Goal: Information Seeking & Learning: Learn about a topic

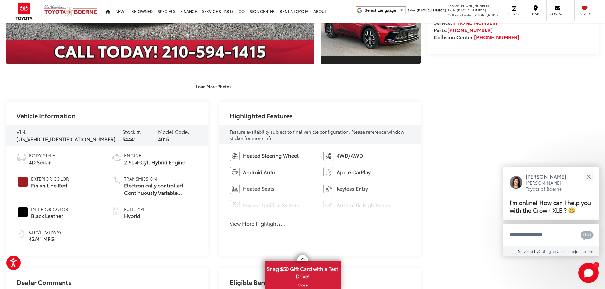
scroll to position [222, 0]
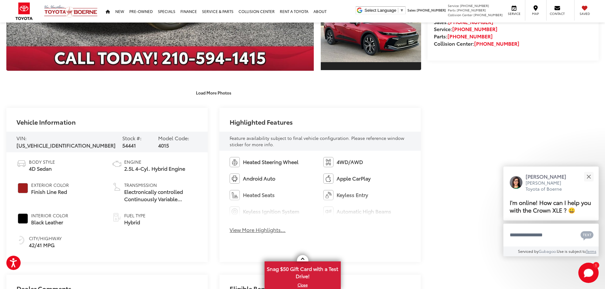
click at [258, 230] on button "View More Highlights..." at bounding box center [258, 230] width 56 height 7
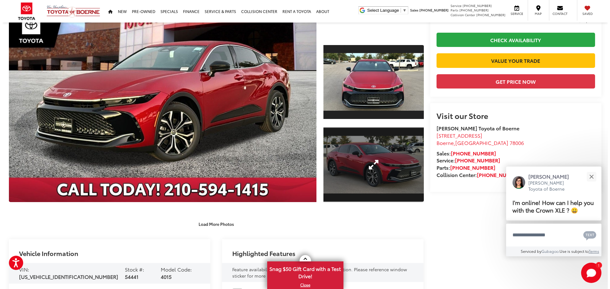
scroll to position [32, 0]
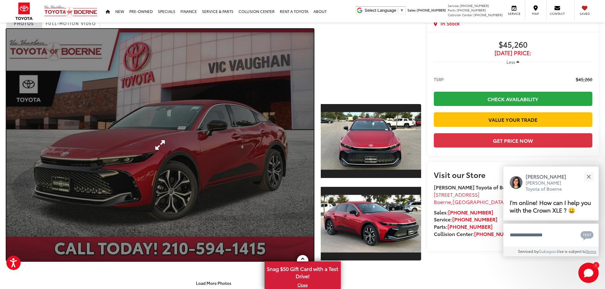
click at [232, 194] on link "Expand Photo 0" at bounding box center [160, 145] width 308 height 233
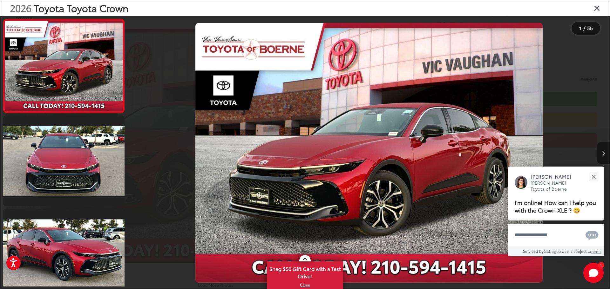
click at [604, 153] on icon "Next image" at bounding box center [603, 153] width 3 height 4
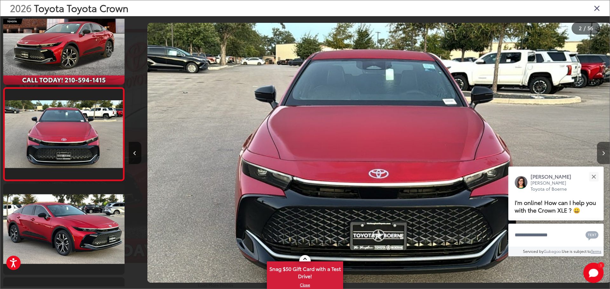
scroll to position [0, 481]
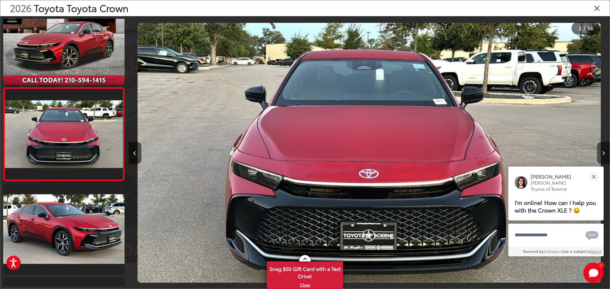
click at [604, 153] on icon "Next image" at bounding box center [603, 153] width 3 height 4
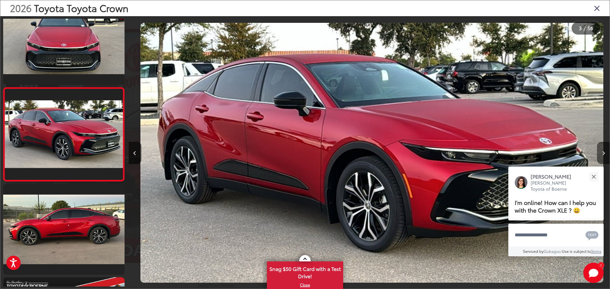
scroll to position [0, 963]
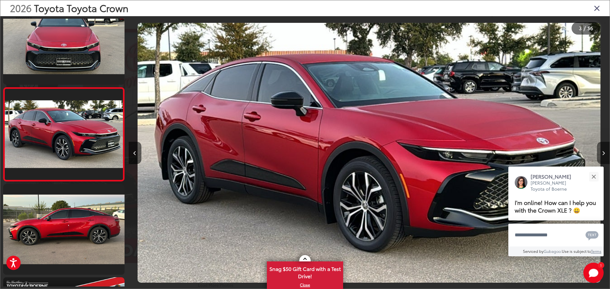
click at [604, 153] on icon "Next image" at bounding box center [603, 153] width 3 height 4
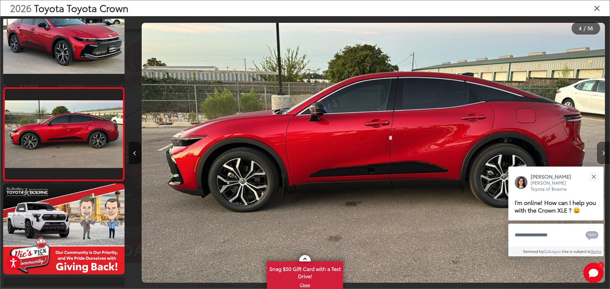
scroll to position [0, 1444]
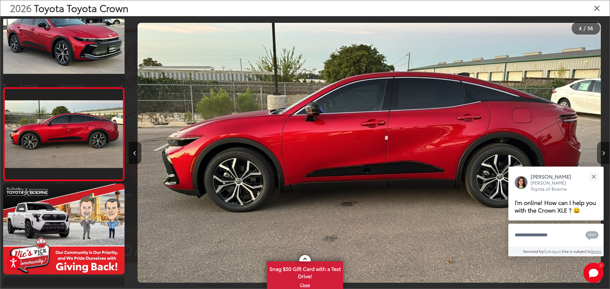
click at [604, 153] on icon "Next image" at bounding box center [603, 153] width 3 height 4
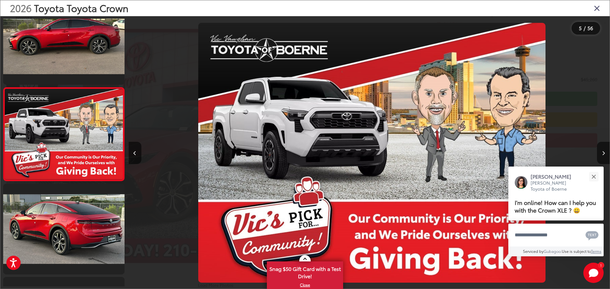
scroll to position [0, 1925]
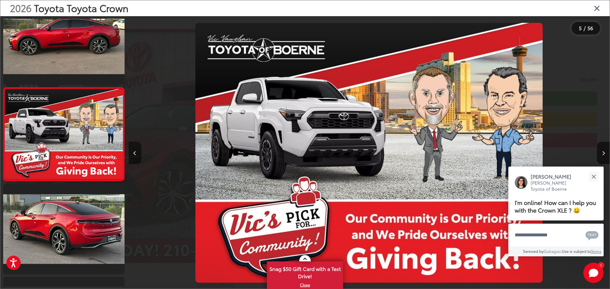
click at [136, 152] on icon "Previous image" at bounding box center [134, 153] width 3 height 4
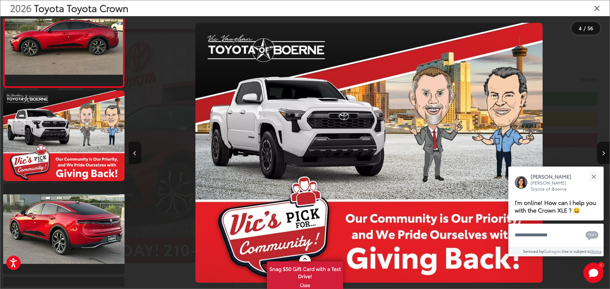
scroll to position [255, 0]
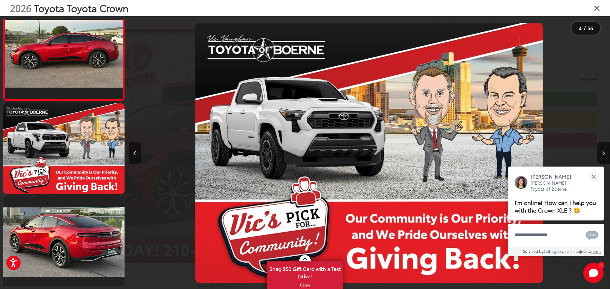
click at [136, 152] on icon "Previous image" at bounding box center [134, 153] width 3 height 4
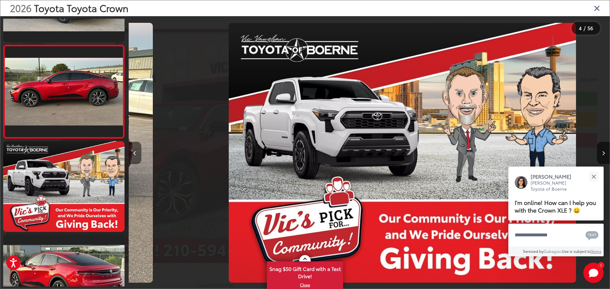
scroll to position [0, 0]
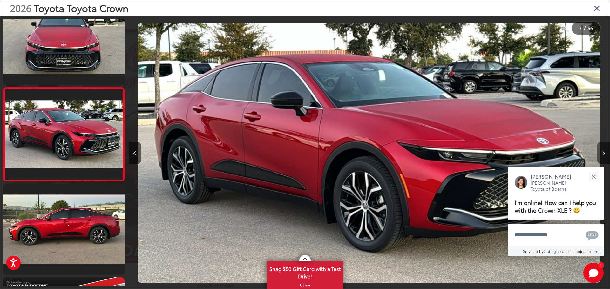
click at [602, 150] on button "Next image" at bounding box center [603, 153] width 13 height 22
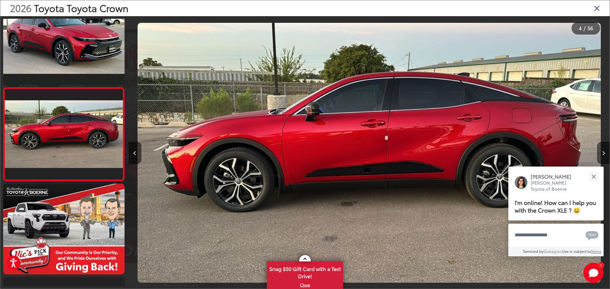
click at [602, 150] on button "Next image" at bounding box center [603, 153] width 13 height 22
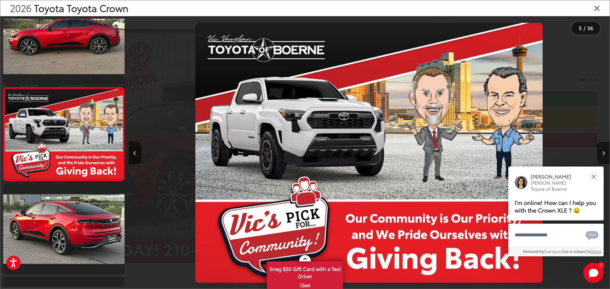
click at [602, 150] on button "Next image" at bounding box center [603, 153] width 13 height 22
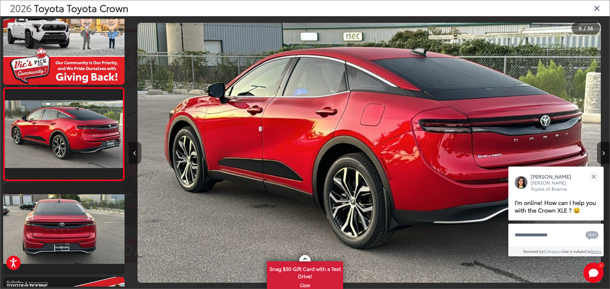
click at [137, 153] on button "Previous image" at bounding box center [135, 153] width 13 height 22
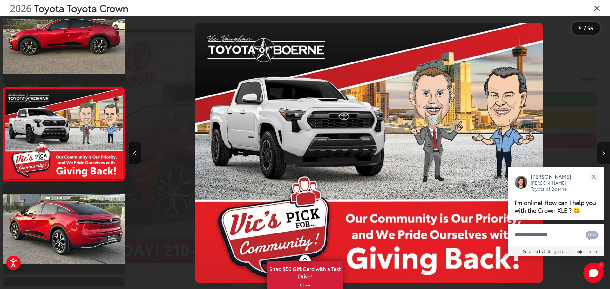
click at [602, 150] on button "Next image" at bounding box center [603, 153] width 13 height 22
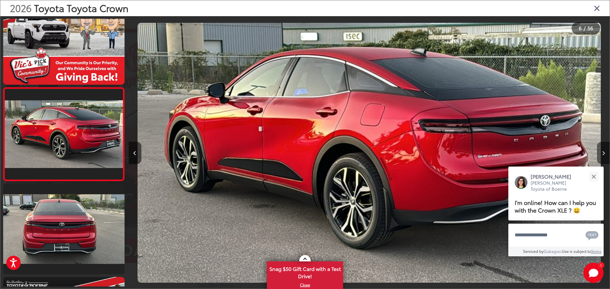
click at [603, 155] on icon "Next image" at bounding box center [603, 153] width 3 height 4
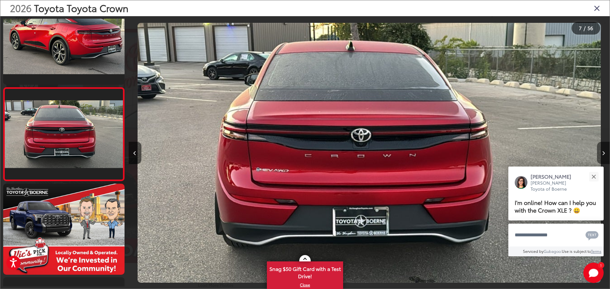
click at [603, 155] on icon "Next image" at bounding box center [603, 153] width 3 height 4
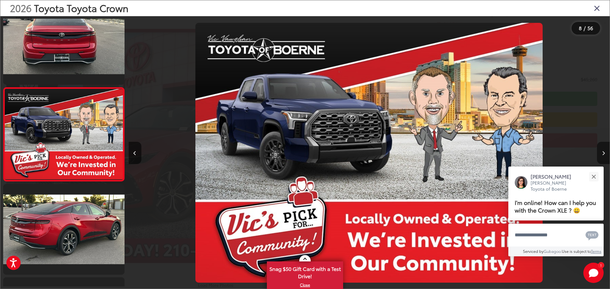
click at [603, 155] on icon "Next image" at bounding box center [603, 153] width 3 height 4
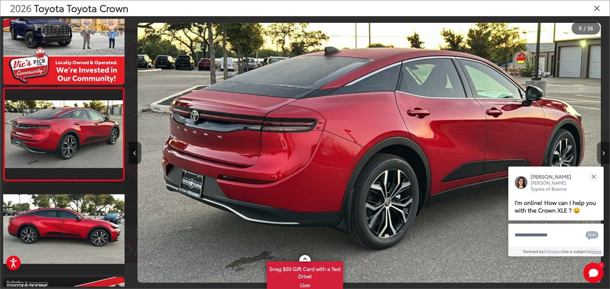
click at [603, 155] on icon "Next image" at bounding box center [603, 153] width 3 height 4
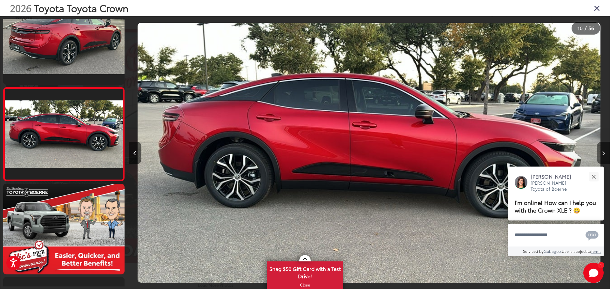
click at [603, 155] on icon "Next image" at bounding box center [603, 153] width 3 height 4
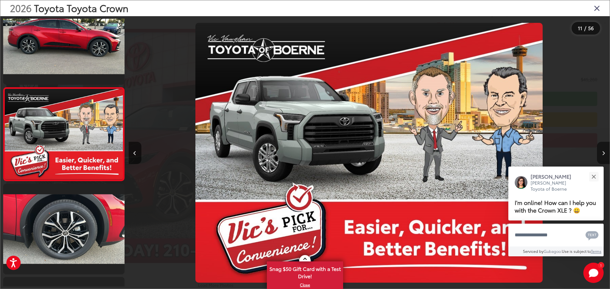
click at [603, 155] on icon "Next image" at bounding box center [603, 153] width 3 height 4
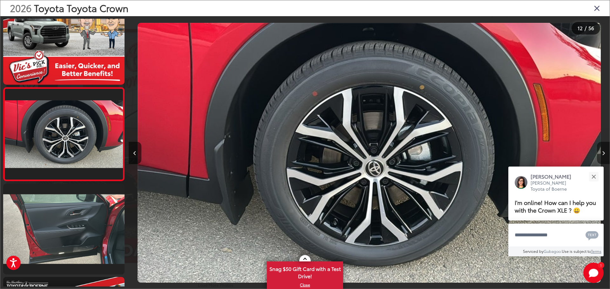
click at [603, 155] on icon "Next image" at bounding box center [603, 153] width 3 height 4
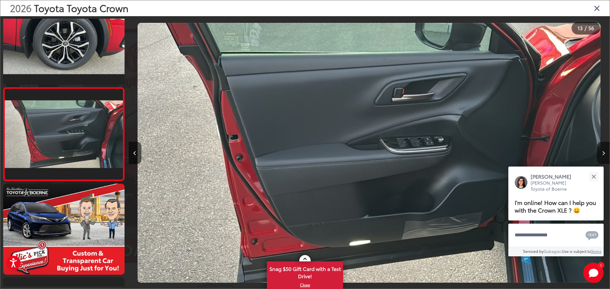
click at [603, 155] on icon "Next image" at bounding box center [603, 153] width 3 height 4
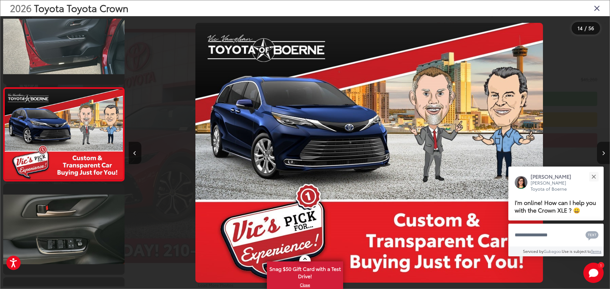
click at [603, 155] on icon "Next image" at bounding box center [603, 153] width 3 height 4
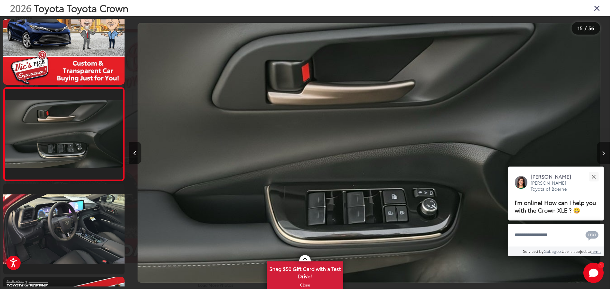
click at [603, 155] on icon "Next image" at bounding box center [603, 153] width 3 height 4
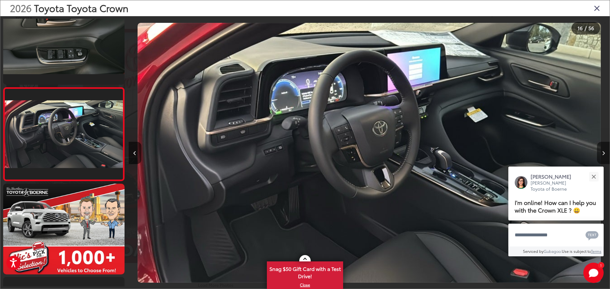
click at [603, 155] on icon "Next image" at bounding box center [603, 153] width 3 height 4
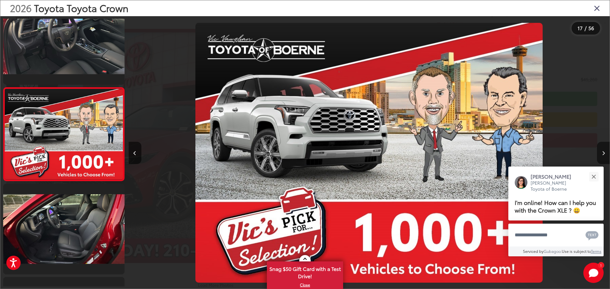
click at [603, 155] on icon "Next image" at bounding box center [603, 153] width 3 height 4
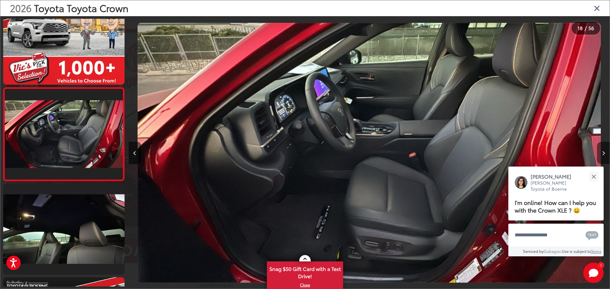
click at [603, 151] on icon "Next image" at bounding box center [603, 153] width 3 height 4
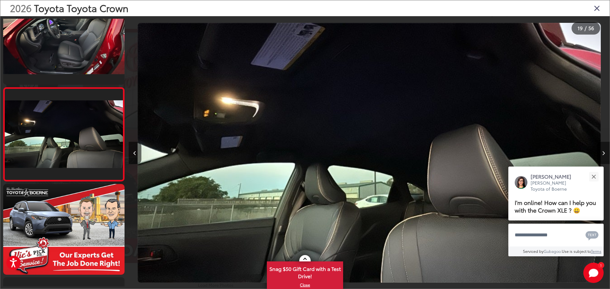
click at [603, 151] on icon "Next image" at bounding box center [603, 153] width 3 height 4
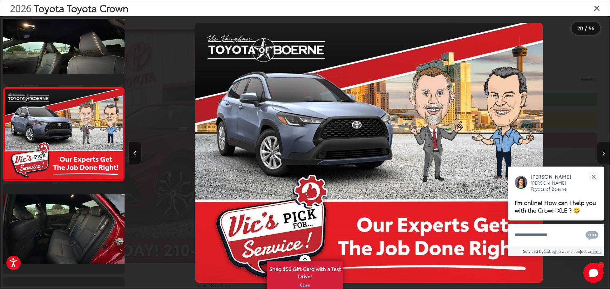
click at [603, 151] on icon "Next image" at bounding box center [603, 153] width 3 height 4
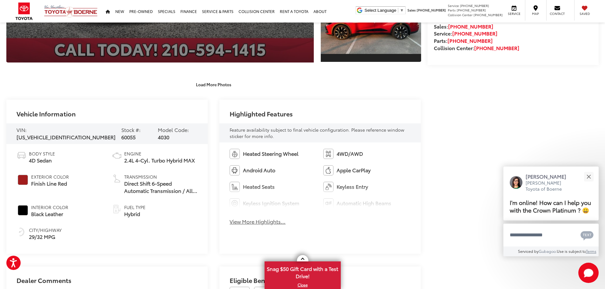
scroll to position [222, 0]
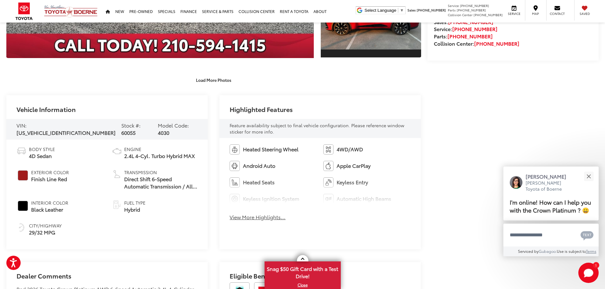
click at [267, 218] on button "View More Highlights..." at bounding box center [258, 217] width 56 height 7
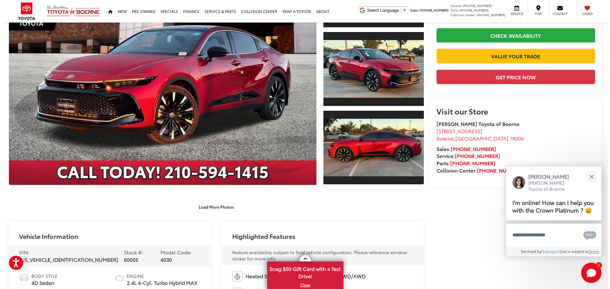
scroll to position [0, 0]
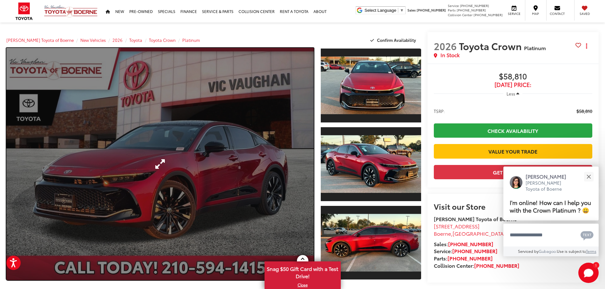
click at [251, 176] on link "Expand Photo 0" at bounding box center [160, 164] width 308 height 233
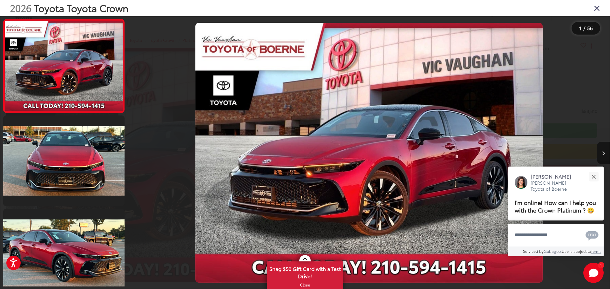
click at [604, 152] on icon "Next image" at bounding box center [603, 153] width 3 height 4
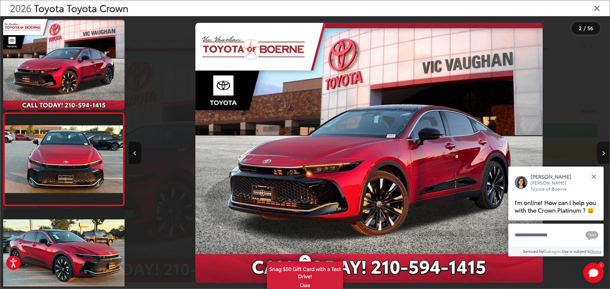
scroll to position [25, 0]
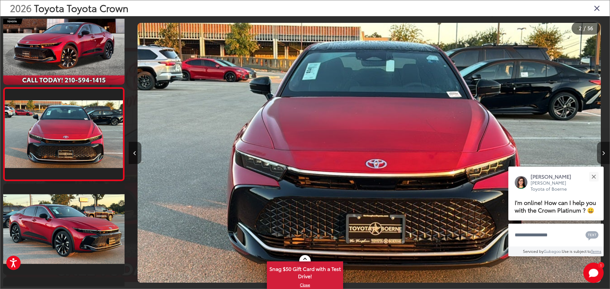
click at [604, 152] on icon "Next image" at bounding box center [603, 153] width 3 height 4
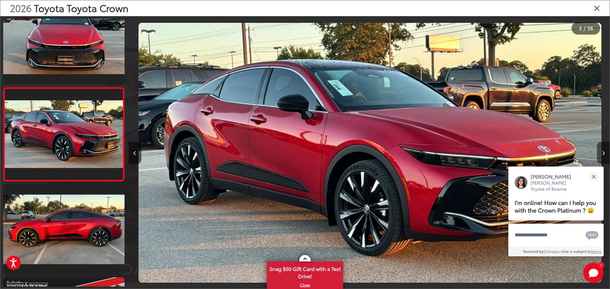
scroll to position [0, 963]
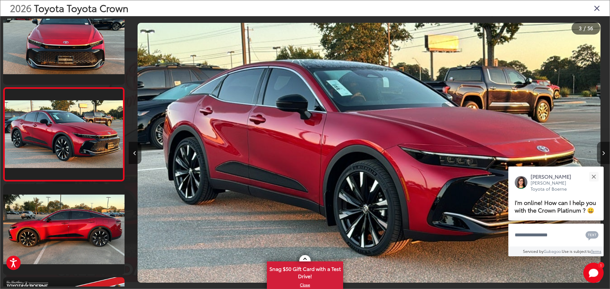
click at [604, 152] on icon "Next image" at bounding box center [603, 153] width 3 height 4
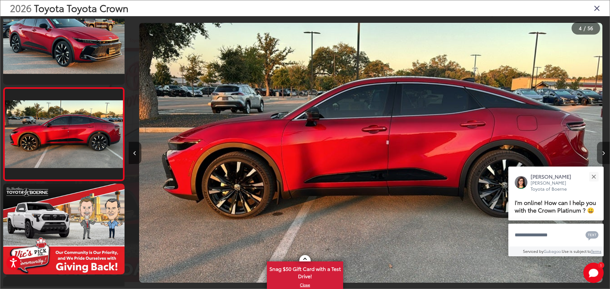
scroll to position [0, 1444]
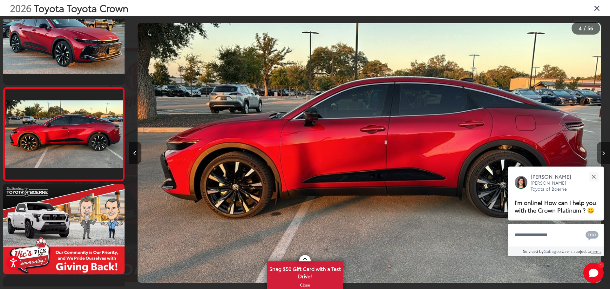
click at [604, 152] on icon "Next image" at bounding box center [603, 153] width 3 height 4
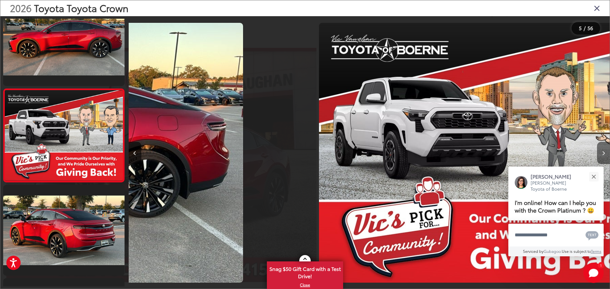
scroll to position [306, 0]
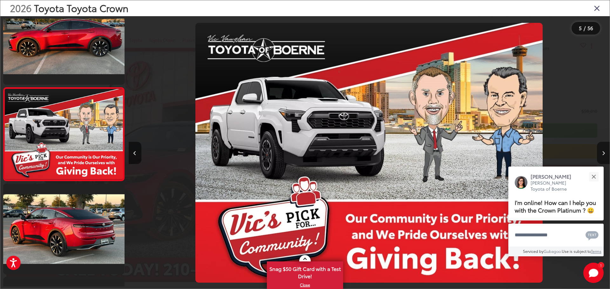
click at [604, 152] on icon "Next image" at bounding box center [603, 153] width 3 height 4
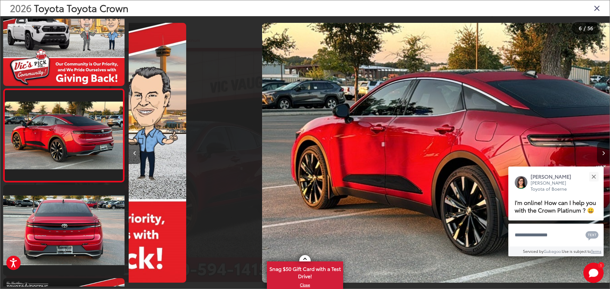
scroll to position [399, 0]
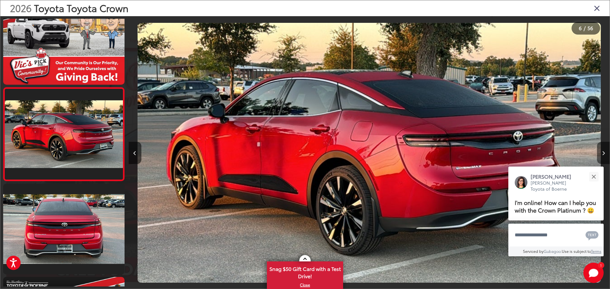
click at [604, 152] on icon "Next image" at bounding box center [603, 153] width 3 height 4
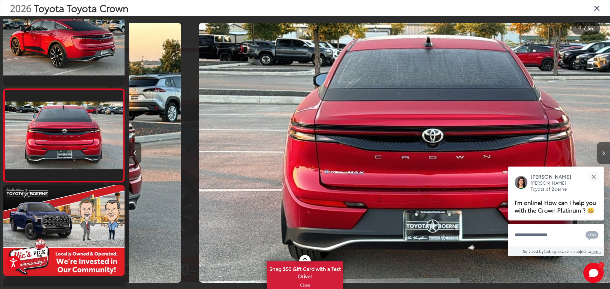
scroll to position [493, 0]
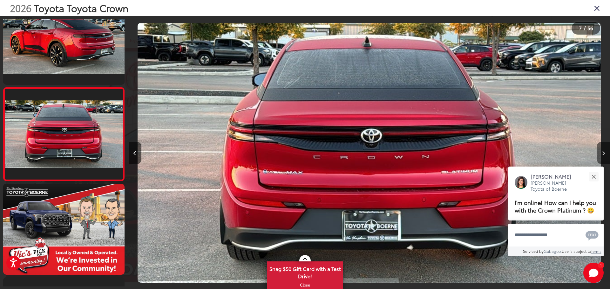
click at [604, 152] on icon "Next image" at bounding box center [603, 153] width 3 height 4
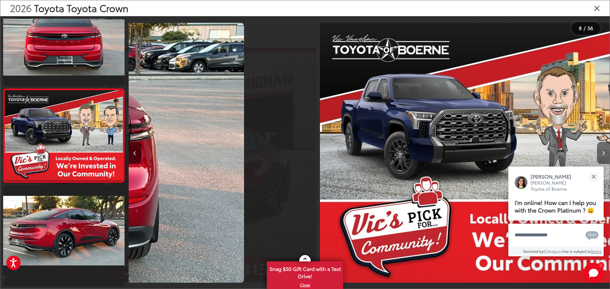
scroll to position [586, 0]
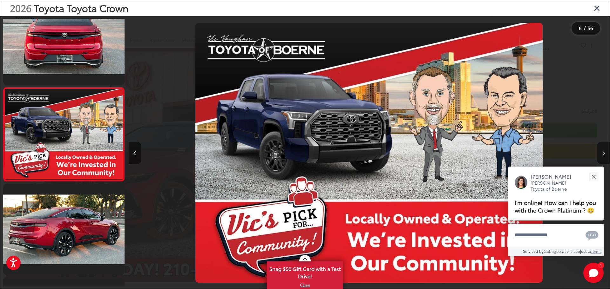
click at [604, 152] on icon "Next image" at bounding box center [603, 153] width 3 height 4
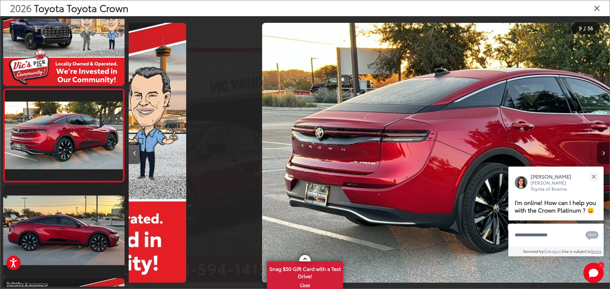
scroll to position [0, 0]
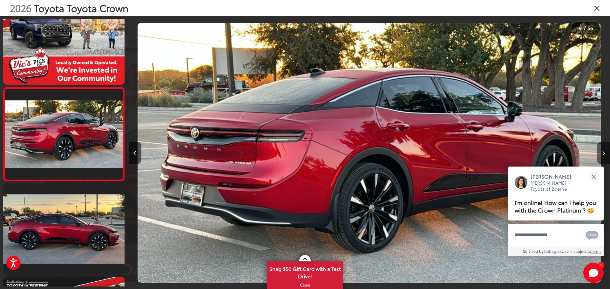
click at [604, 152] on icon "Next image" at bounding box center [603, 153] width 3 height 4
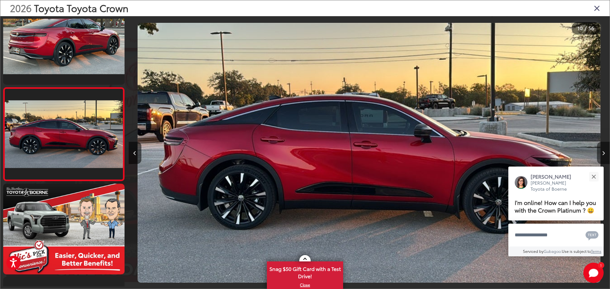
click at [604, 152] on icon "Next image" at bounding box center [603, 153] width 3 height 4
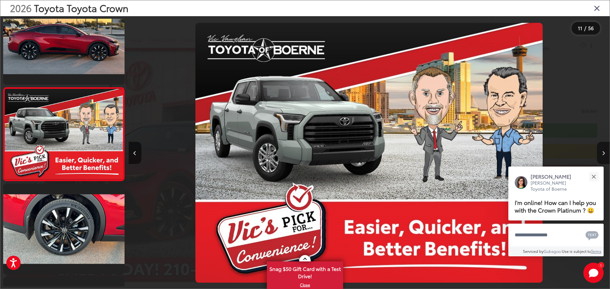
click at [604, 152] on icon "Next image" at bounding box center [603, 153] width 3 height 4
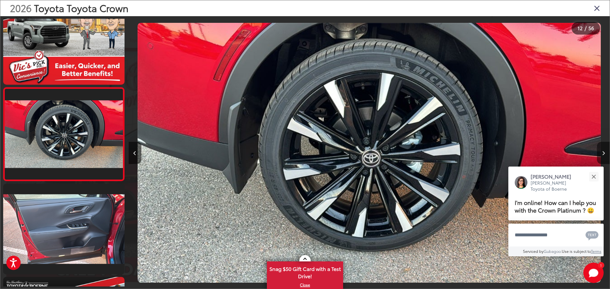
click at [604, 152] on icon "Next image" at bounding box center [603, 153] width 3 height 4
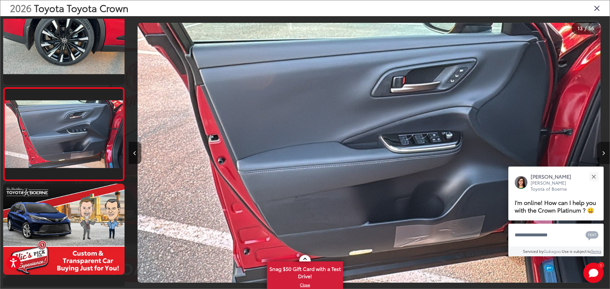
click at [604, 152] on icon "Next image" at bounding box center [603, 153] width 3 height 4
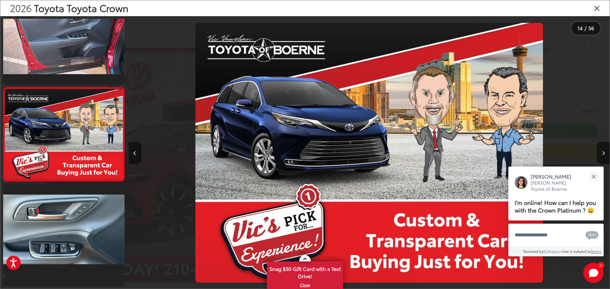
click at [134, 154] on icon "Previous image" at bounding box center [134, 153] width 3 height 4
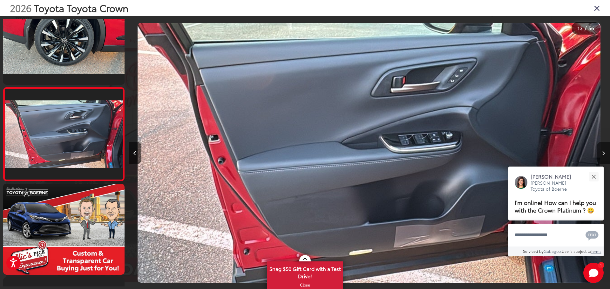
click at [601, 151] on button "Next image" at bounding box center [603, 153] width 13 height 22
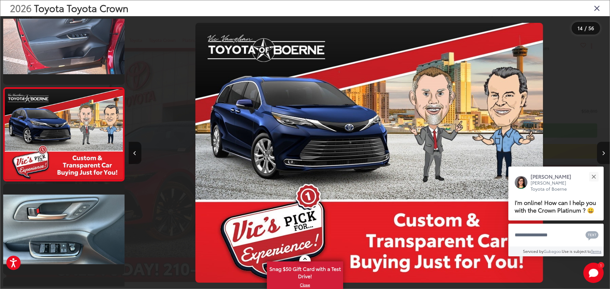
click at [601, 151] on button "Next image" at bounding box center [603, 153] width 13 height 22
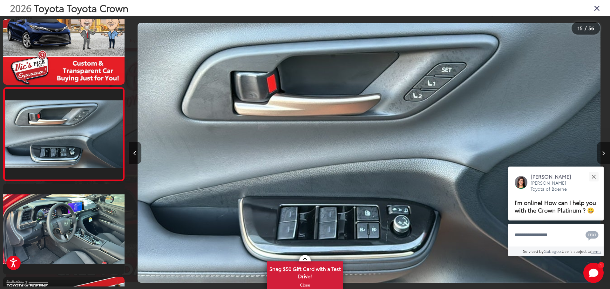
click at [601, 151] on button "Next image" at bounding box center [603, 153] width 13 height 22
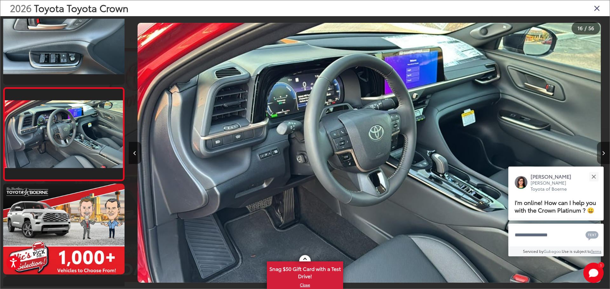
click at [601, 151] on button "Next image" at bounding box center [603, 153] width 13 height 22
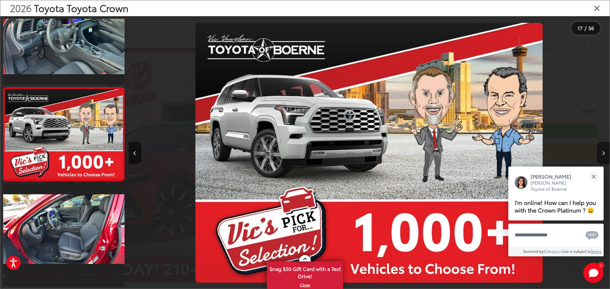
click at [601, 151] on button "Next image" at bounding box center [603, 153] width 13 height 22
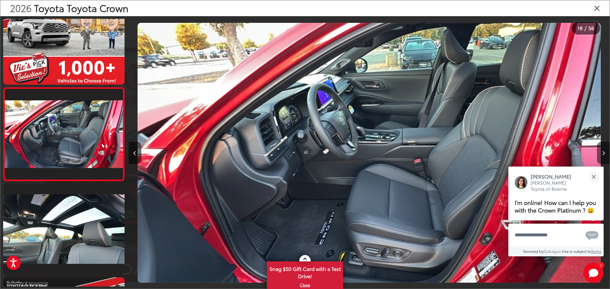
click at [601, 151] on button "Next image" at bounding box center [603, 153] width 13 height 22
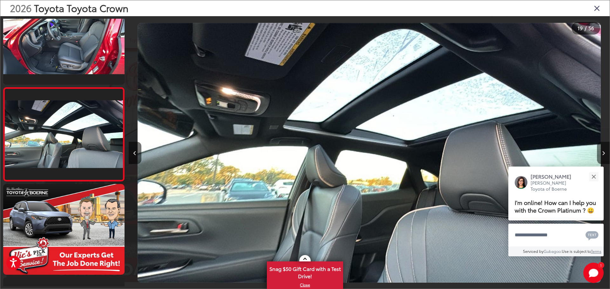
click at [601, 151] on button "Next image" at bounding box center [603, 153] width 13 height 22
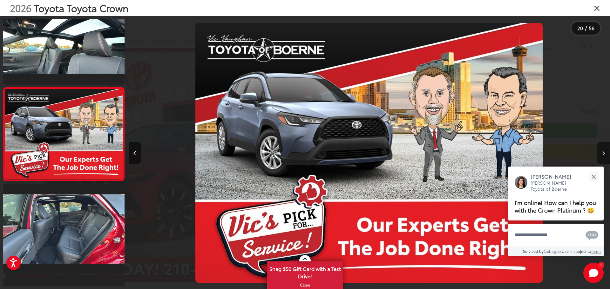
click at [601, 151] on button "Next image" at bounding box center [603, 153] width 13 height 22
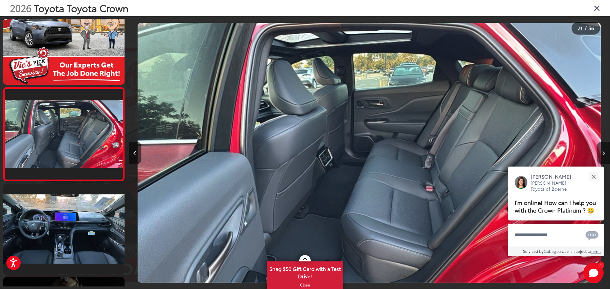
click at [601, 151] on button "Next image" at bounding box center [603, 153] width 13 height 22
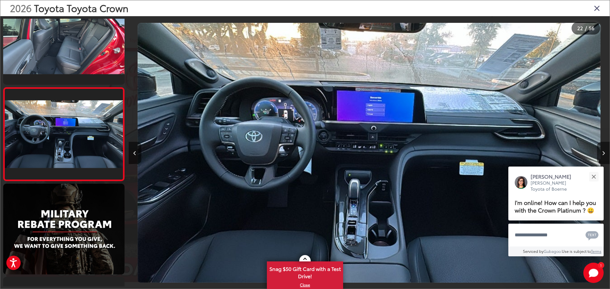
click at [601, 151] on button "Next image" at bounding box center [603, 153] width 13 height 22
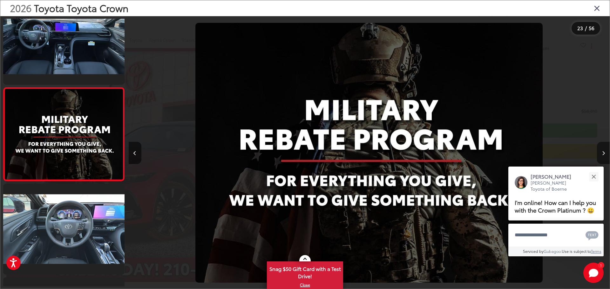
click at [601, 151] on button "Next image" at bounding box center [603, 153] width 13 height 22
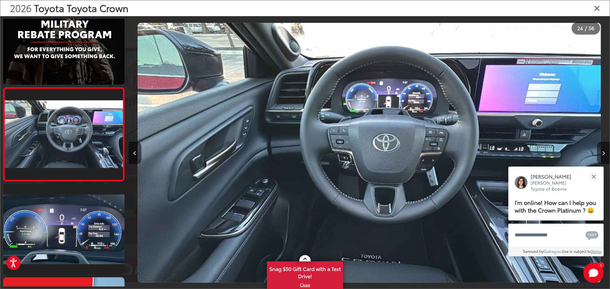
click at [601, 151] on button "Next image" at bounding box center [603, 153] width 13 height 22
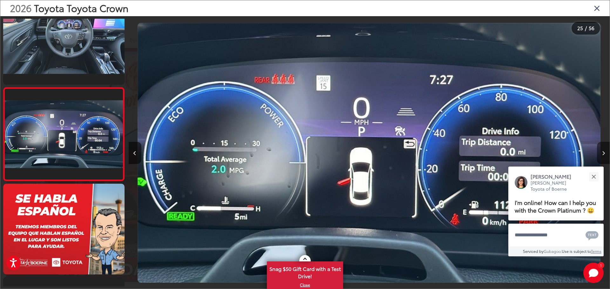
click at [601, 151] on button "Next image" at bounding box center [603, 153] width 13 height 22
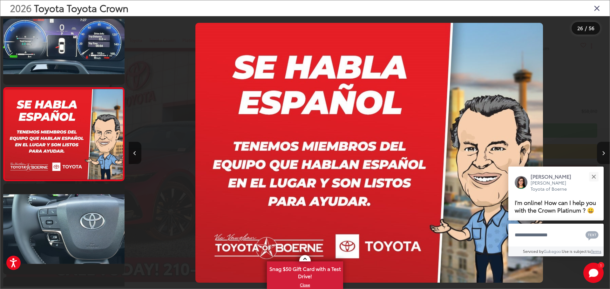
click at [601, 151] on button "Next image" at bounding box center [603, 153] width 13 height 22
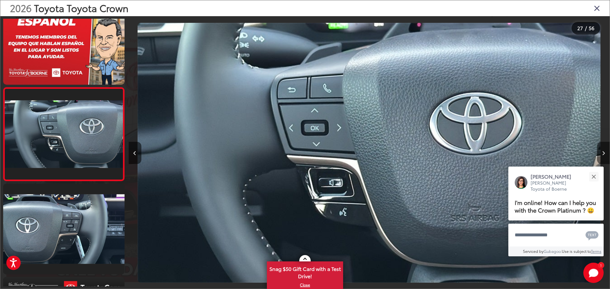
click at [601, 151] on button "Next image" at bounding box center [603, 153] width 13 height 22
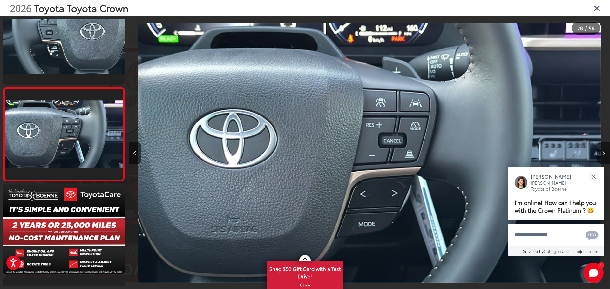
click at [601, 151] on button "Next image" at bounding box center [603, 153] width 13 height 22
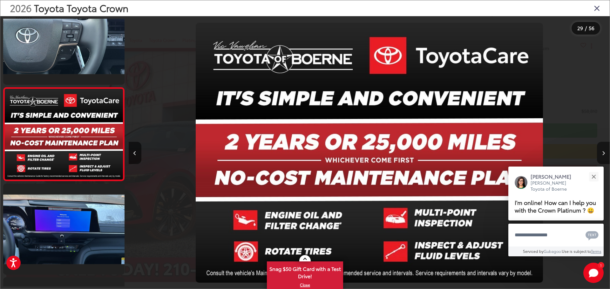
click at [601, 152] on button "Next image" at bounding box center [603, 153] width 13 height 22
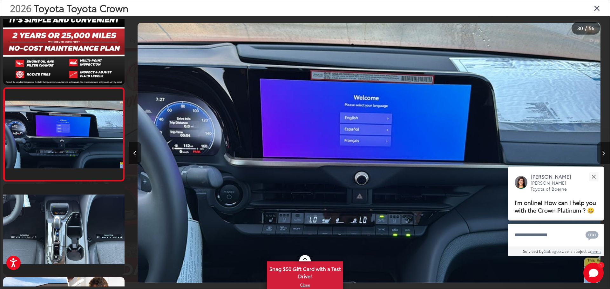
click at [601, 152] on button "Next image" at bounding box center [603, 153] width 13 height 22
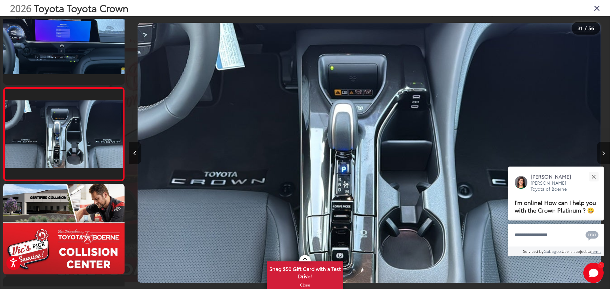
click at [601, 151] on button "Next image" at bounding box center [603, 153] width 13 height 22
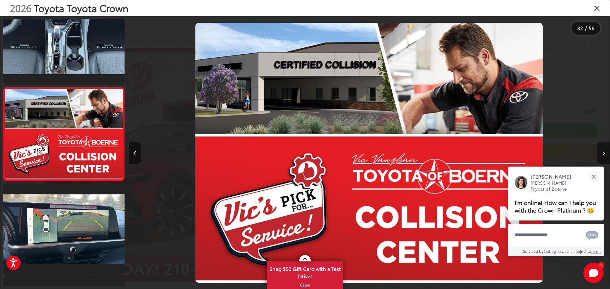
click at [601, 151] on button "Next image" at bounding box center [603, 153] width 13 height 22
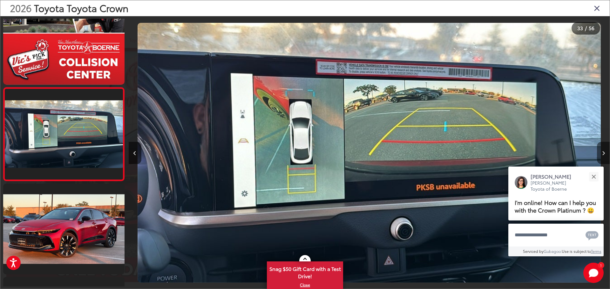
click at [601, 151] on button "Next image" at bounding box center [603, 153] width 13 height 22
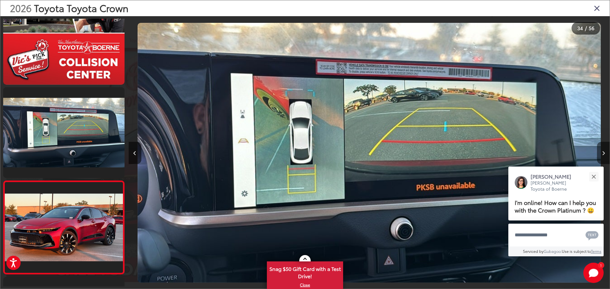
click at [601, 151] on button "Next image" at bounding box center [603, 153] width 13 height 22
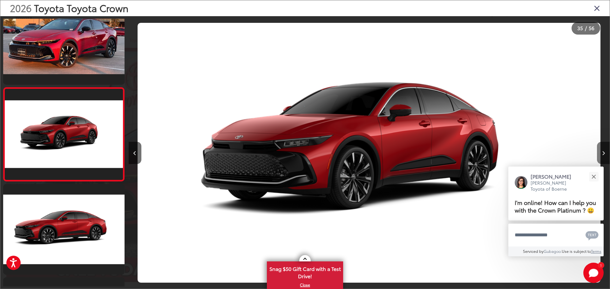
click at [601, 151] on button "Next image" at bounding box center [603, 153] width 13 height 22
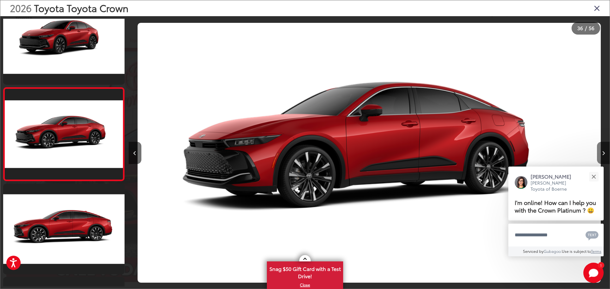
click at [601, 151] on button "Next image" at bounding box center [603, 153] width 13 height 22
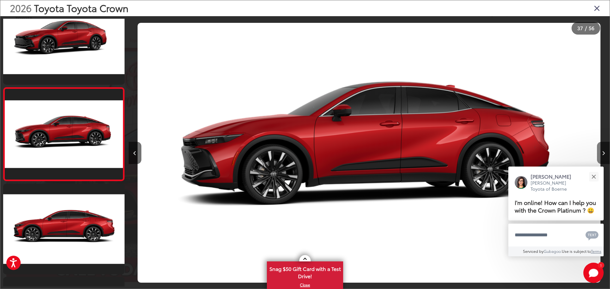
click at [601, 151] on button "Next image" at bounding box center [603, 153] width 13 height 22
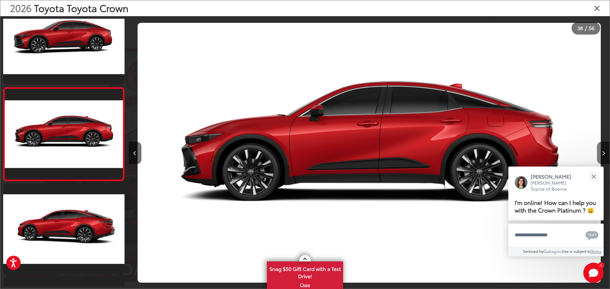
click at [601, 151] on button "Next image" at bounding box center [603, 153] width 13 height 22
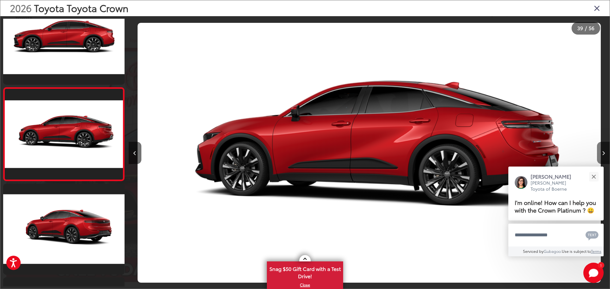
click at [601, 151] on button "Next image" at bounding box center [603, 153] width 13 height 22
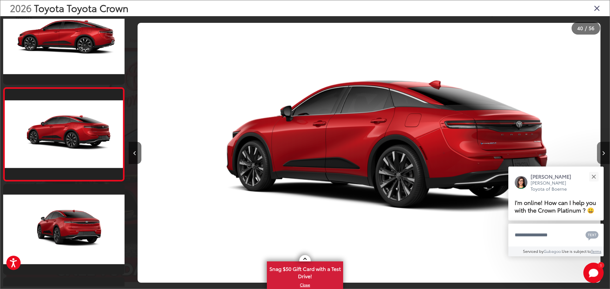
click at [601, 151] on button "Next image" at bounding box center [603, 153] width 13 height 22
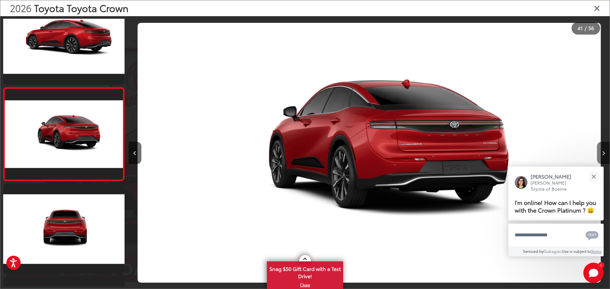
click at [602, 152] on icon "Next image" at bounding box center [603, 153] width 3 height 4
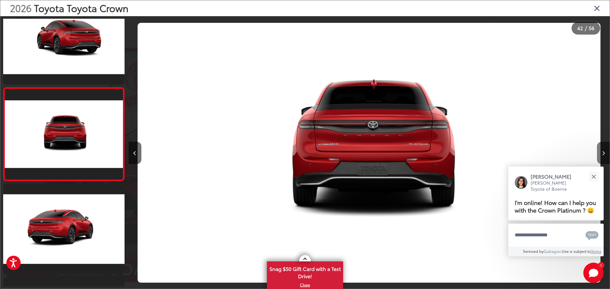
click at [603, 152] on icon "Next image" at bounding box center [603, 153] width 3 height 4
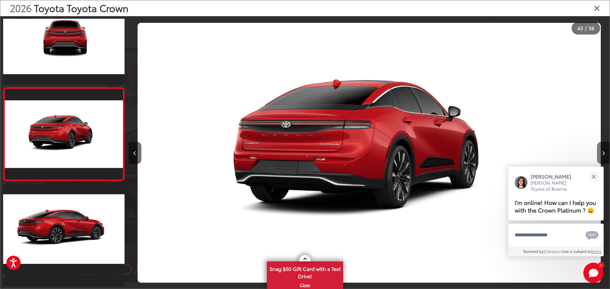
click at [603, 152] on icon "Next image" at bounding box center [603, 153] width 3 height 4
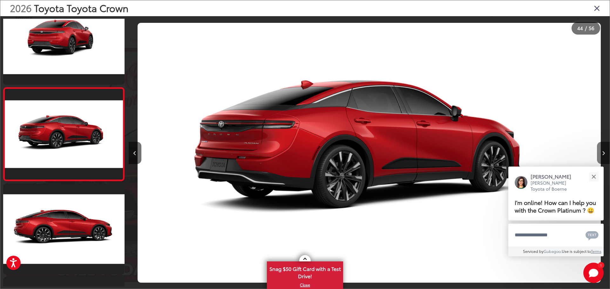
click at [603, 152] on icon "Next image" at bounding box center [603, 153] width 3 height 4
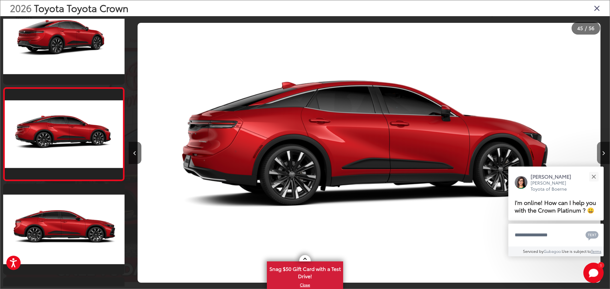
click at [603, 152] on icon "Next image" at bounding box center [603, 153] width 3 height 4
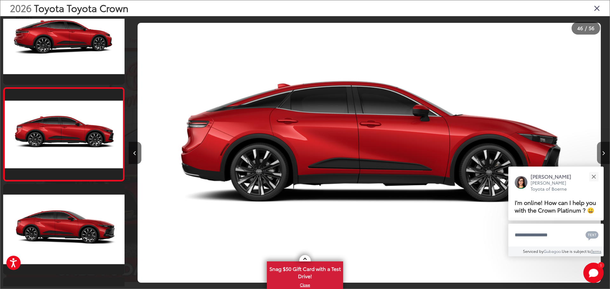
click at [603, 152] on icon "Next image" at bounding box center [603, 153] width 3 height 4
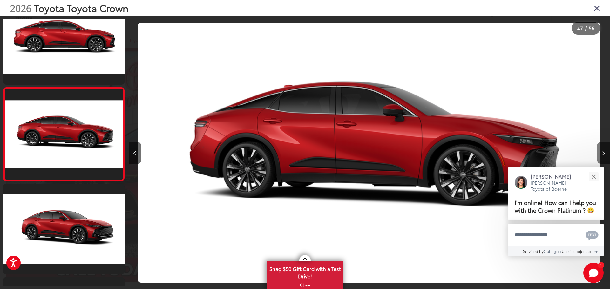
click at [603, 152] on icon "Next image" at bounding box center [603, 153] width 3 height 4
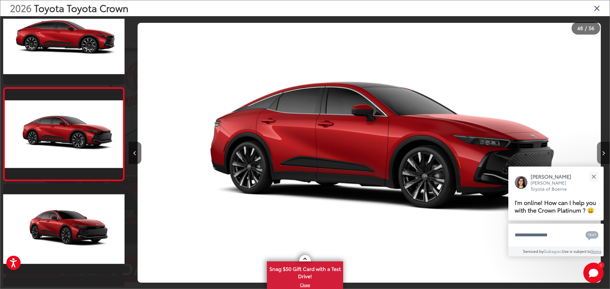
click at [603, 152] on icon "Next image" at bounding box center [603, 153] width 3 height 4
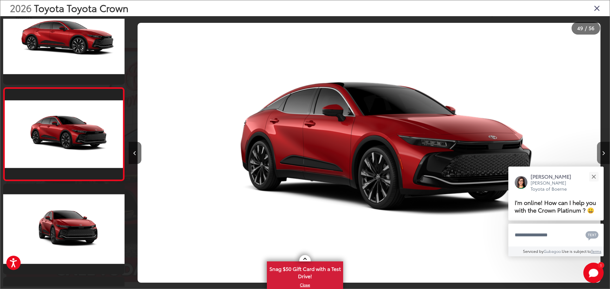
click at [603, 152] on icon "Next image" at bounding box center [603, 153] width 3 height 4
